Goal: Transaction & Acquisition: Book appointment/travel/reservation

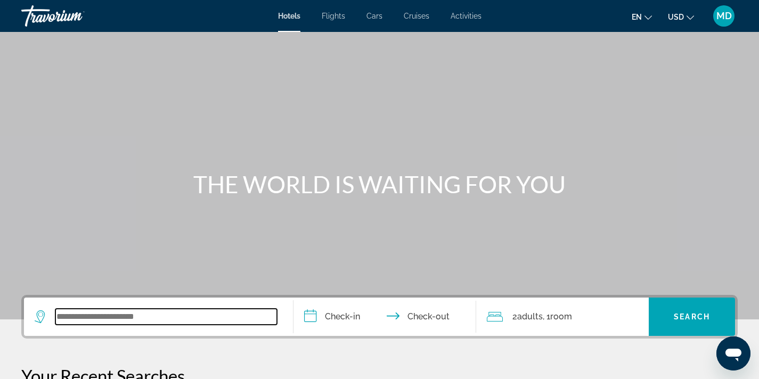
click at [183, 317] on input "Search widget" at bounding box center [166, 317] width 222 height 16
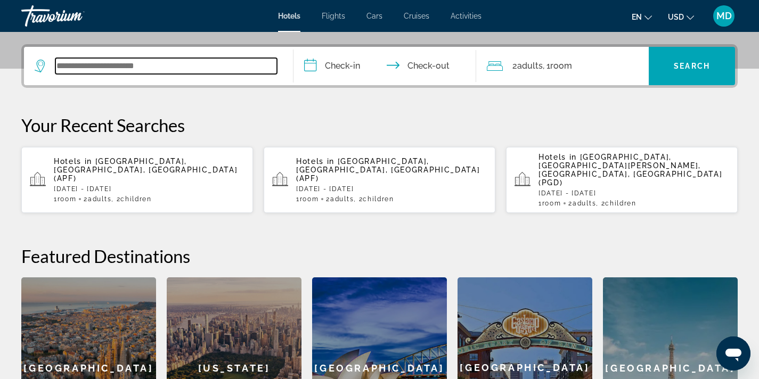
scroll to position [260, 0]
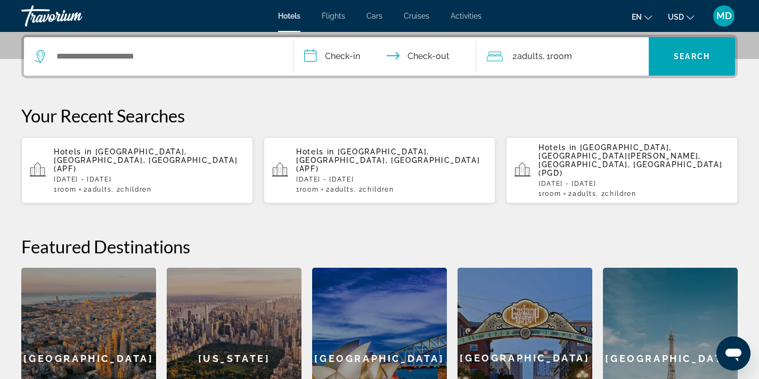
click at [147, 176] on p "[DATE] - [DATE]" at bounding box center [149, 179] width 191 height 7
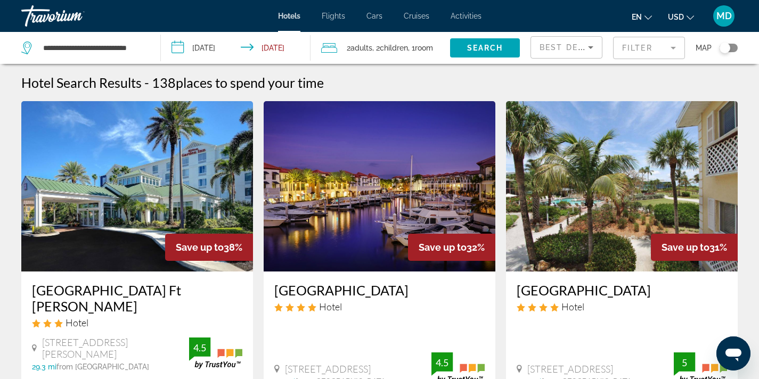
click at [630, 43] on mat-form-field "Filter" at bounding box center [649, 48] width 72 height 22
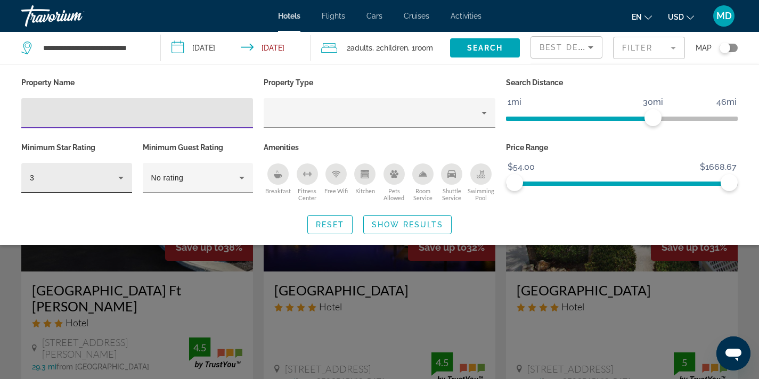
click at [123, 175] on icon "Hotel Filters" at bounding box center [121, 177] width 13 height 13
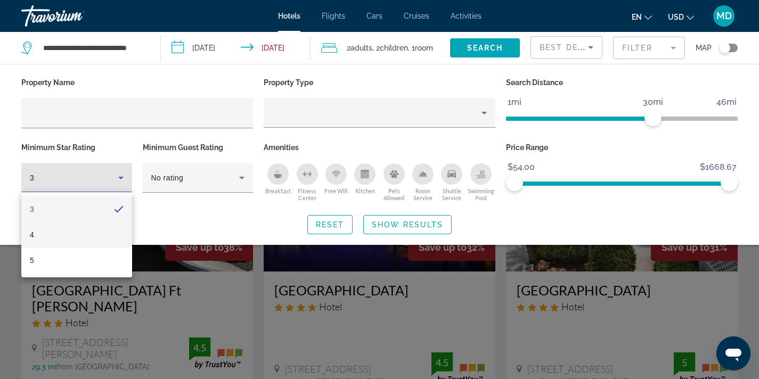
click at [102, 235] on mat-option "4" at bounding box center [76, 235] width 111 height 26
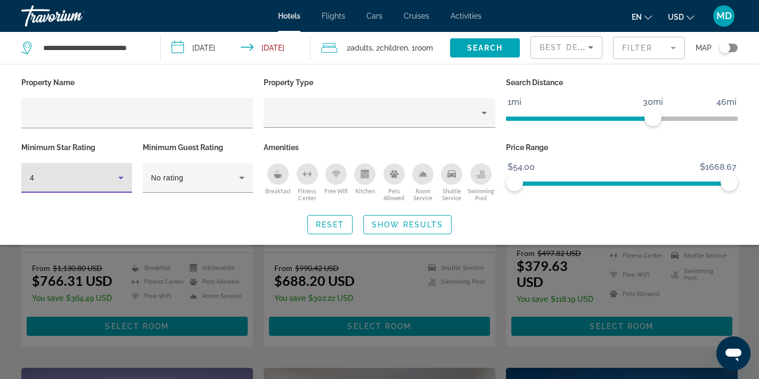
scroll to position [194, 0]
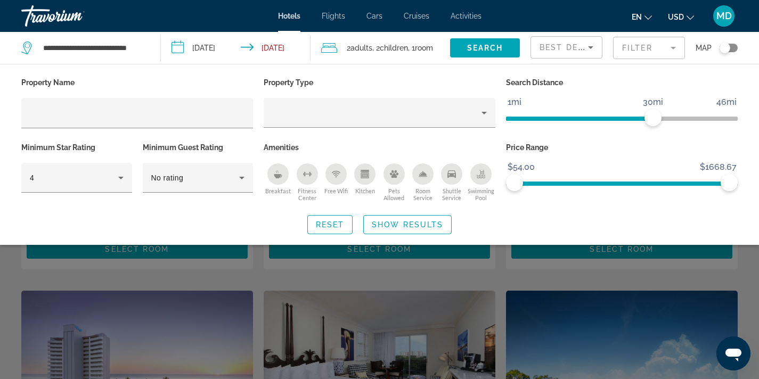
click at [195, 291] on div "Search widget" at bounding box center [379, 269] width 759 height 219
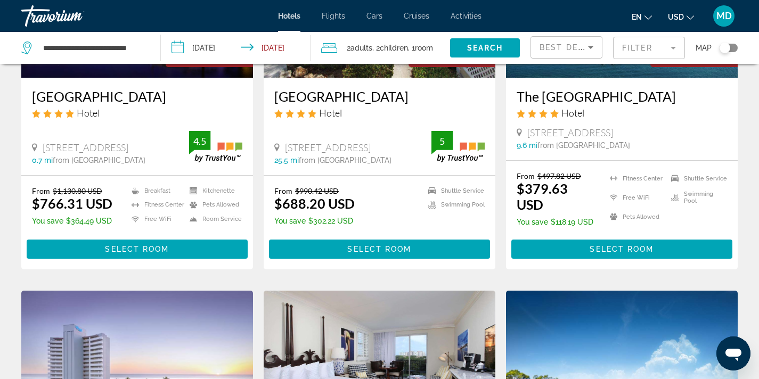
scroll to position [0, 0]
